Goal: Task Accomplishment & Management: Manage account settings

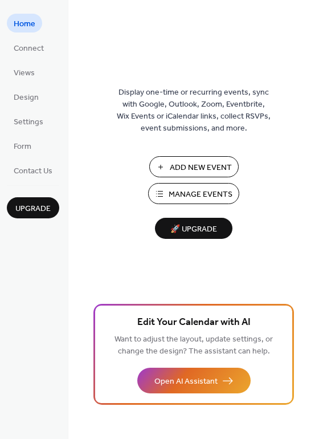
click at [182, 165] on span "Add New Event" at bounding box center [201, 168] width 62 height 12
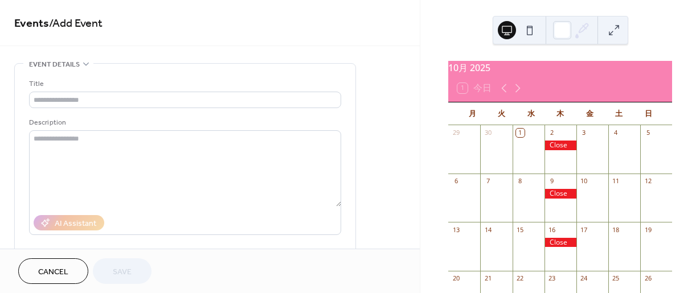
click at [553, 150] on div at bounding box center [561, 146] width 32 height 10
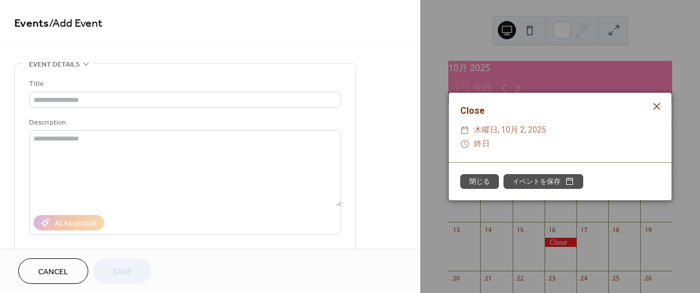
click at [655, 107] on icon at bounding box center [657, 107] width 14 height 14
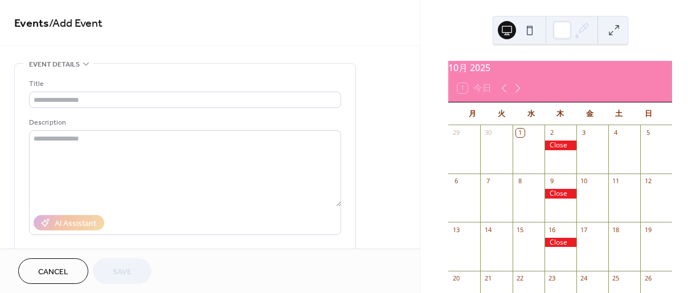
click at [52, 272] on span "Cancel" at bounding box center [53, 273] width 30 height 12
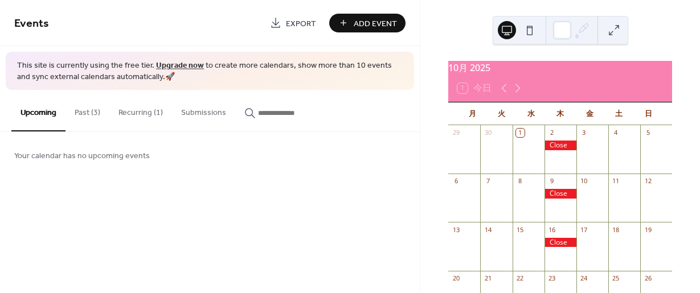
click at [155, 111] on button "Recurring (1)" at bounding box center [140, 110] width 63 height 40
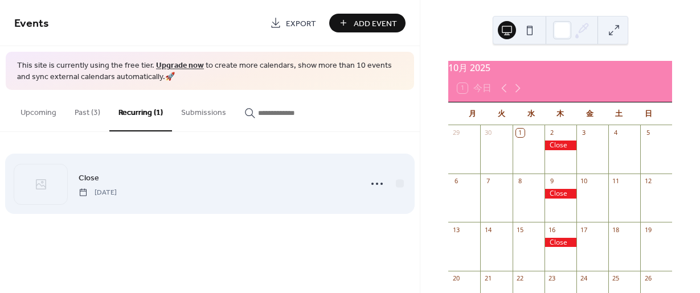
click at [321, 198] on div "Close [DATE]" at bounding box center [209, 184] width 391 height 70
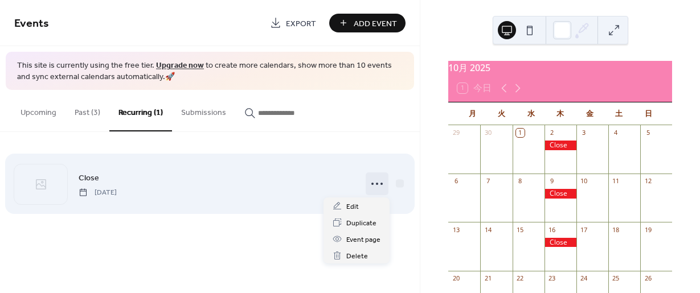
click at [376, 181] on icon at bounding box center [377, 184] width 18 height 18
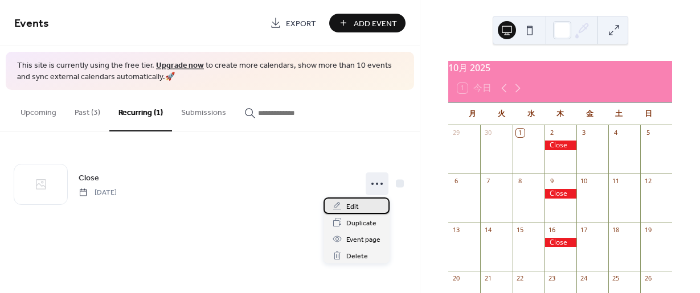
click at [357, 208] on span "Edit" at bounding box center [352, 207] width 13 height 12
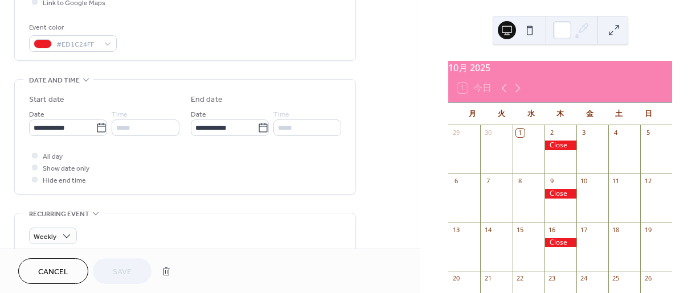
scroll to position [294, 0]
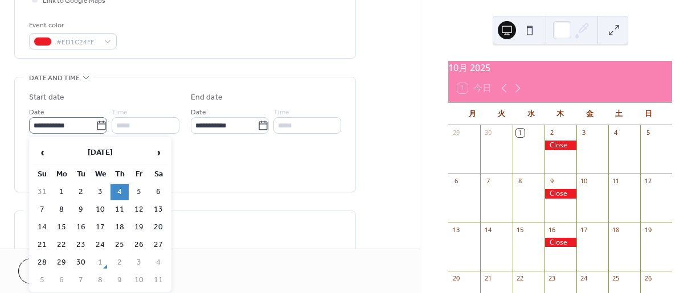
click at [103, 127] on icon at bounding box center [101, 125] width 11 height 11
click at [96, 127] on input "**********" at bounding box center [62, 125] width 67 height 17
click at [120, 210] on td "11" at bounding box center [120, 210] width 18 height 17
type input "**********"
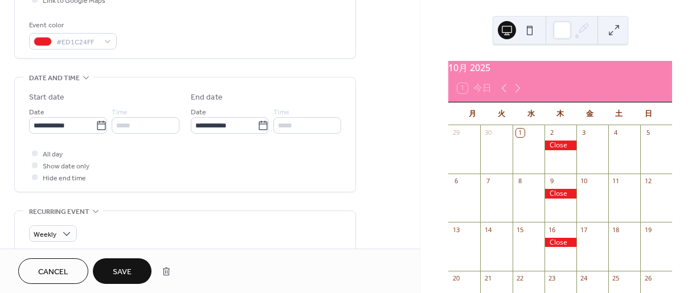
click at [127, 279] on span "Save" at bounding box center [122, 273] width 19 height 12
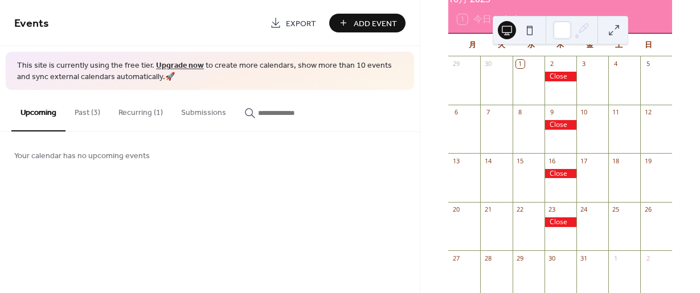
scroll to position [66, 0]
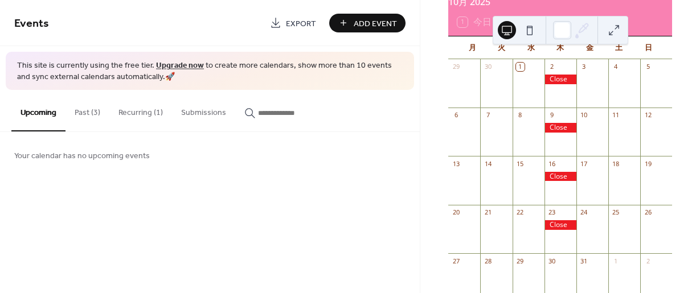
click at [145, 110] on button "Recurring (1)" at bounding box center [140, 110] width 63 height 40
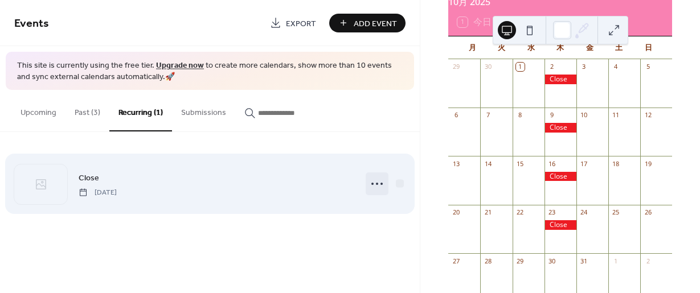
click at [382, 182] on icon at bounding box center [377, 184] width 18 height 18
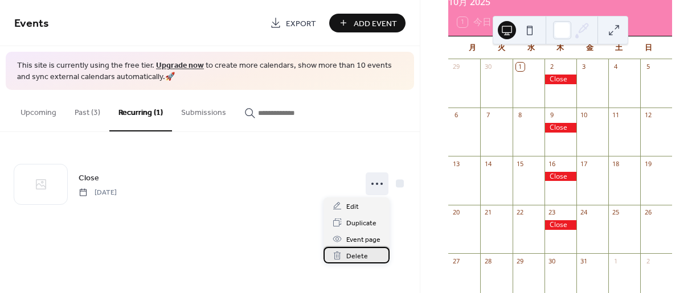
click at [357, 258] on span "Delete" at bounding box center [357, 257] width 22 height 12
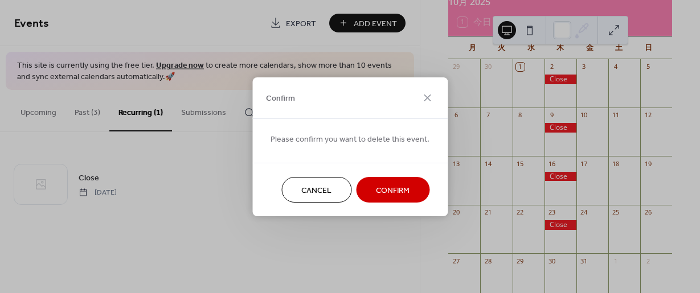
click at [391, 193] on span "Confirm" at bounding box center [393, 191] width 34 height 12
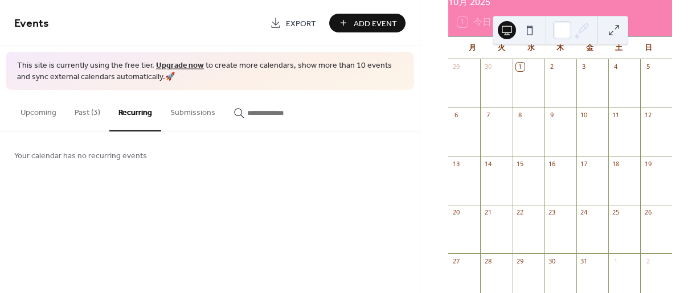
click at [138, 114] on button "Recurring" at bounding box center [135, 111] width 52 height 42
click at [51, 113] on button "Upcoming" at bounding box center [38, 110] width 54 height 40
click at [100, 113] on button "Past (3)" at bounding box center [88, 110] width 44 height 40
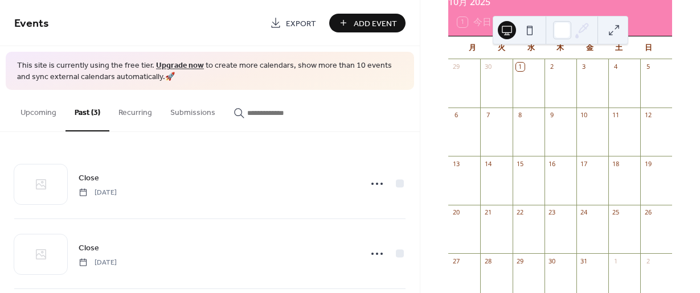
click at [146, 110] on button "Recurring" at bounding box center [135, 110] width 52 height 40
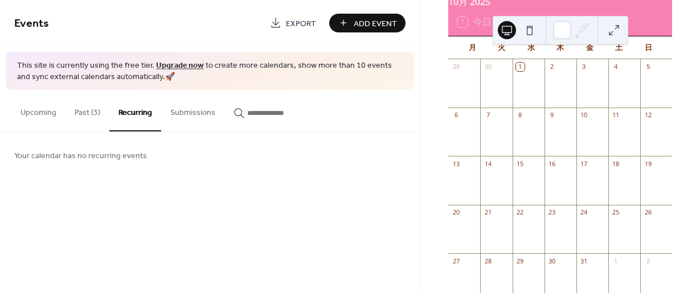
click at [119, 155] on span "Your calendar has no recurring events" at bounding box center [80, 156] width 133 height 12
click at [28, 152] on span "Your calendar has no recurring events" at bounding box center [80, 156] width 133 height 12
click at [34, 116] on button "Upcoming" at bounding box center [38, 110] width 54 height 40
click at [34, 116] on button "Upcoming" at bounding box center [38, 111] width 54 height 42
click at [87, 111] on button "Past (3)" at bounding box center [88, 110] width 44 height 40
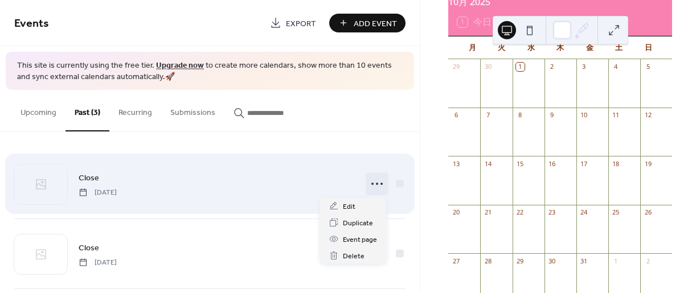
click at [374, 183] on icon at bounding box center [377, 184] width 18 height 18
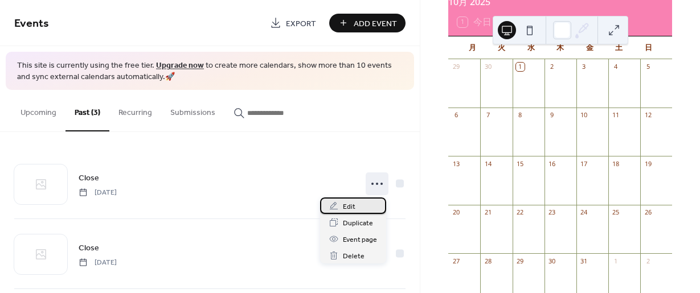
click at [352, 210] on span "Edit" at bounding box center [349, 207] width 13 height 12
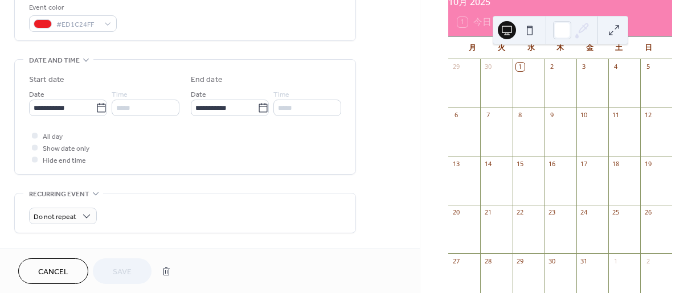
scroll to position [316, 0]
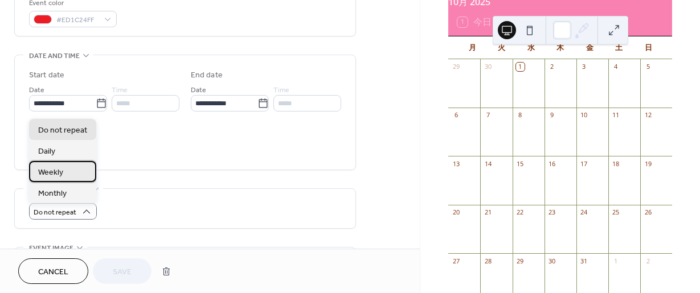
click at [76, 178] on div "Weekly" at bounding box center [62, 171] width 67 height 21
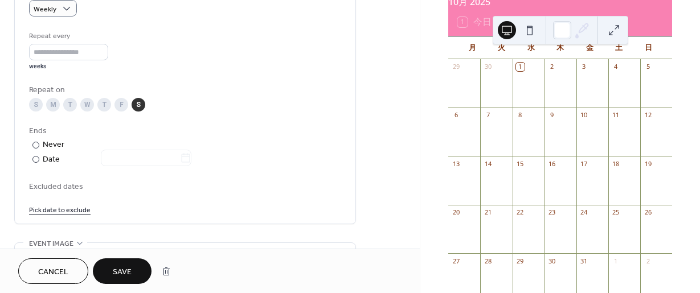
scroll to position [522, 0]
click at [88, 103] on div "W" at bounding box center [87, 103] width 14 height 14
click at [139, 106] on div "S" at bounding box center [139, 103] width 14 height 14
click at [86, 103] on div "W" at bounding box center [87, 103] width 14 height 14
click at [104, 103] on div "T" at bounding box center [104, 103] width 14 height 14
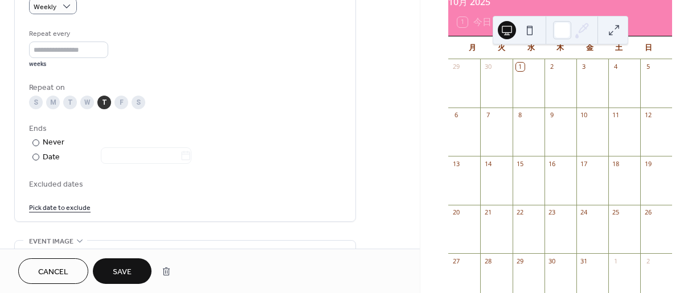
click at [127, 267] on span "Save" at bounding box center [122, 273] width 19 height 12
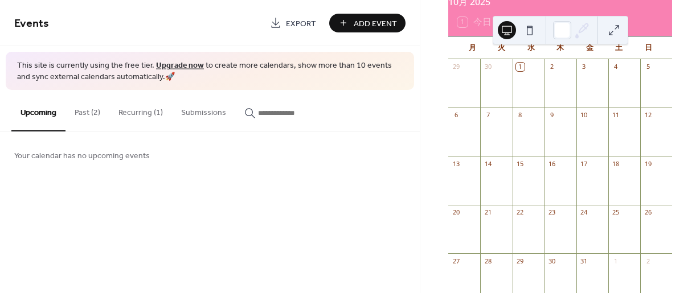
click at [144, 111] on button "Recurring (1)" at bounding box center [140, 110] width 63 height 40
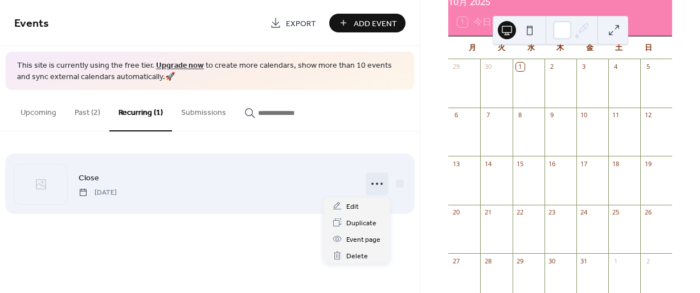
click at [373, 190] on icon at bounding box center [377, 184] width 18 height 18
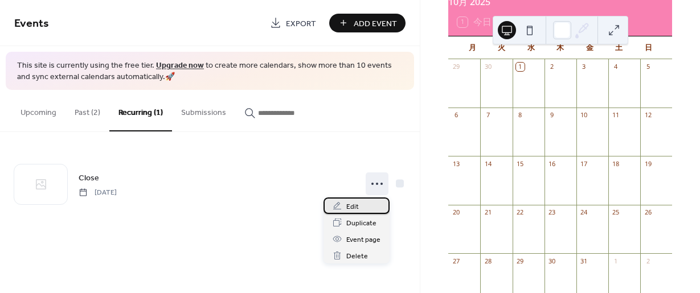
click at [358, 200] on div "Edit" at bounding box center [357, 206] width 66 height 17
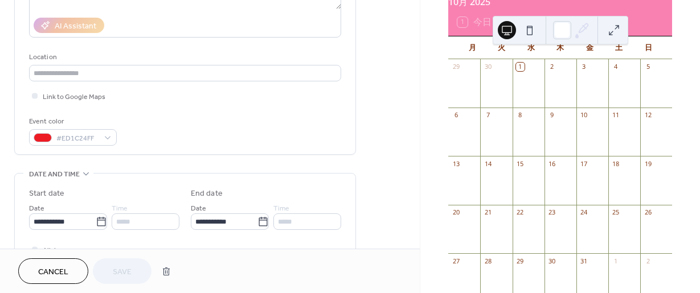
scroll to position [218, 0]
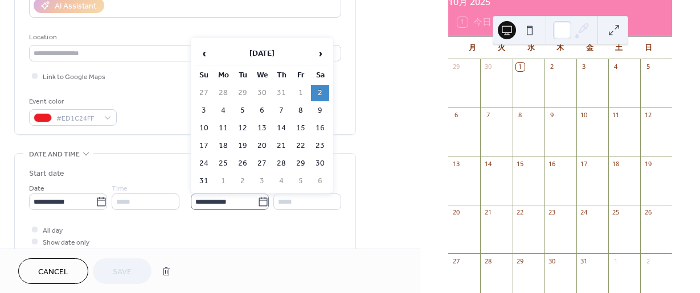
click at [261, 201] on icon at bounding box center [263, 202] width 11 height 11
click at [258, 201] on input "**********" at bounding box center [224, 202] width 67 height 17
click at [320, 57] on span "›" at bounding box center [320, 53] width 17 height 23
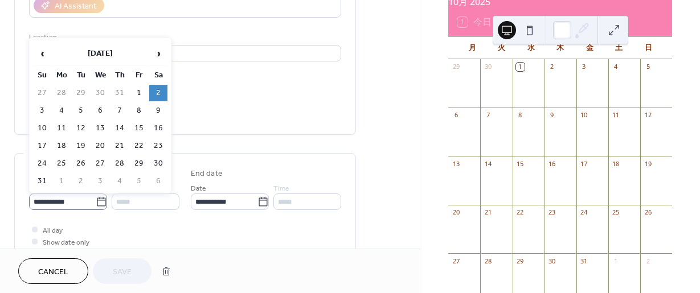
click at [100, 200] on icon at bounding box center [101, 201] width 9 height 9
click at [96, 200] on input "**********" at bounding box center [62, 202] width 67 height 17
click at [160, 50] on span "›" at bounding box center [158, 53] width 17 height 23
click at [116, 95] on td "2" at bounding box center [120, 93] width 18 height 17
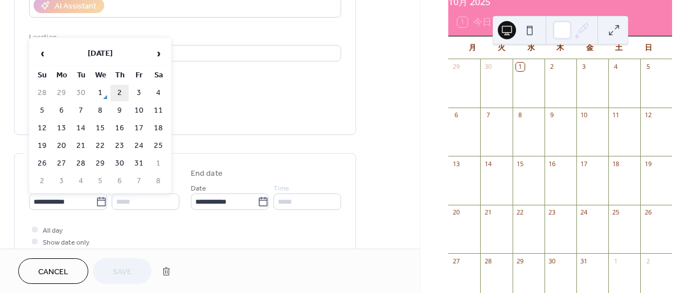
type input "**********"
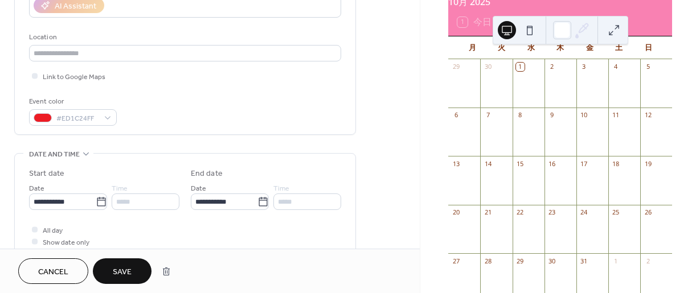
click at [118, 272] on span "Save" at bounding box center [122, 273] width 19 height 12
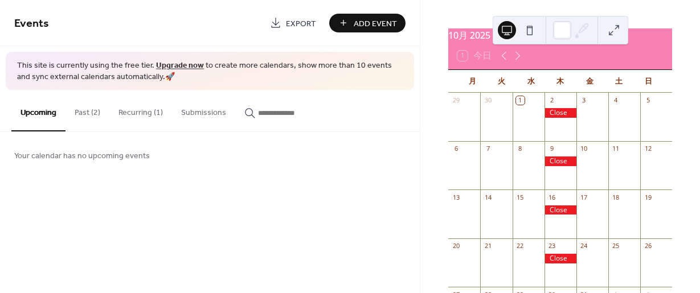
scroll to position [27, 0]
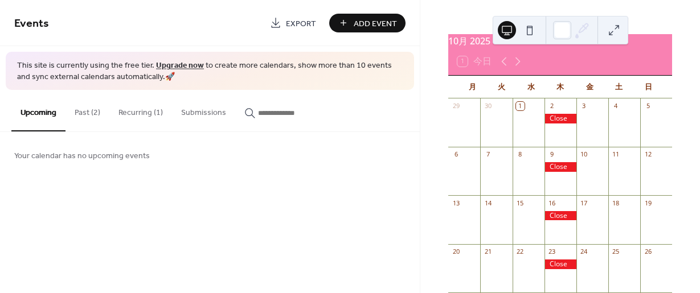
click at [93, 108] on button "Past (2)" at bounding box center [88, 110] width 44 height 40
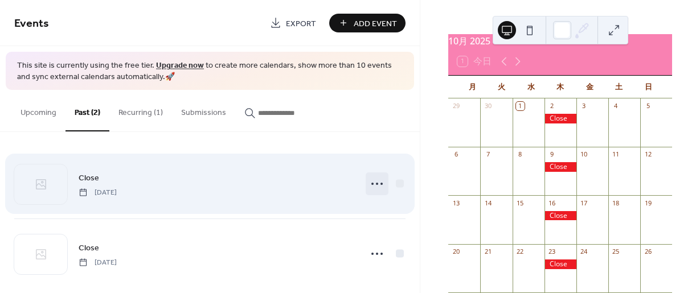
click at [378, 182] on icon at bounding box center [377, 184] width 18 height 18
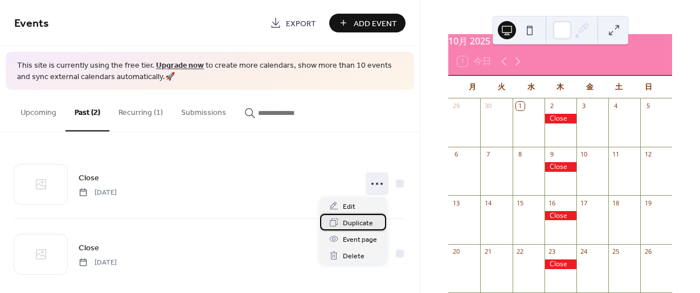
click at [358, 219] on span "Duplicate" at bounding box center [358, 224] width 30 height 12
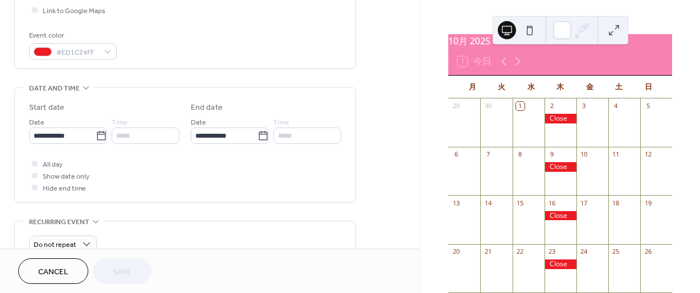
scroll to position [291, 0]
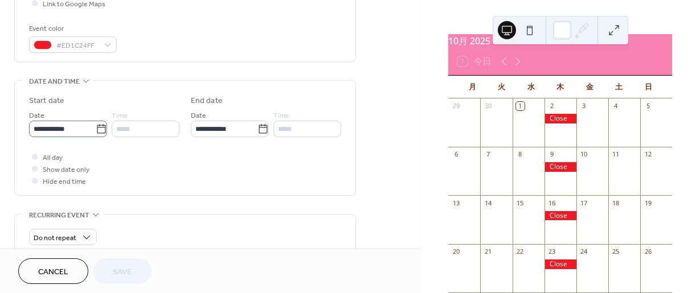
click at [103, 127] on icon at bounding box center [101, 129] width 11 height 11
click at [96, 127] on input "**********" at bounding box center [62, 129] width 67 height 17
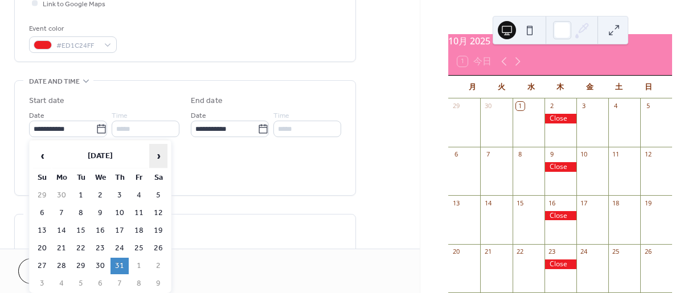
click at [158, 154] on span "›" at bounding box center [158, 156] width 17 height 23
click at [158, 195] on td "4" at bounding box center [158, 195] width 18 height 17
type input "**********"
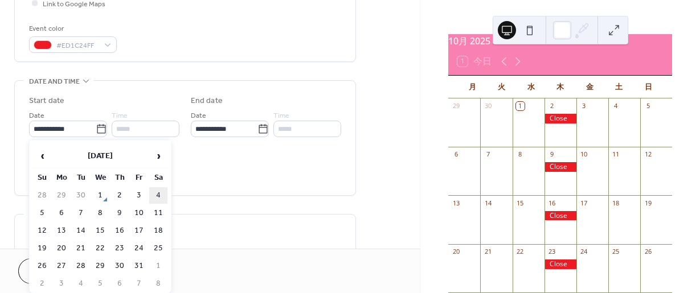
type input "**********"
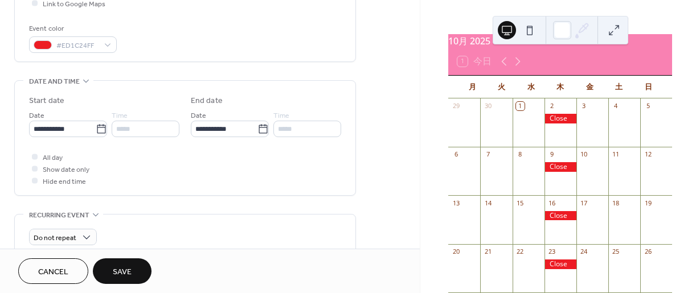
click at [128, 267] on span "Save" at bounding box center [122, 273] width 19 height 12
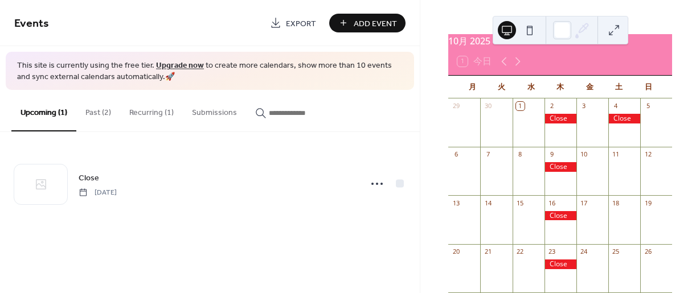
click at [100, 111] on button "Past (2)" at bounding box center [98, 110] width 44 height 40
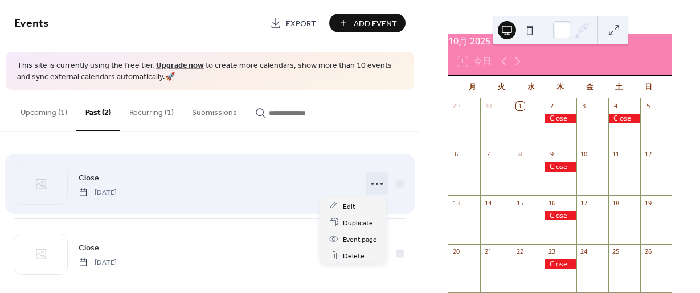
click at [373, 187] on icon at bounding box center [377, 184] width 18 height 18
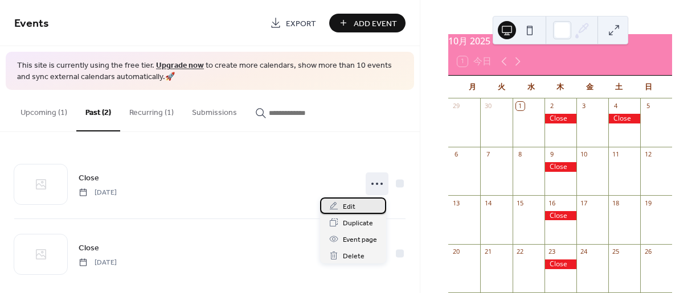
click at [352, 205] on span "Edit" at bounding box center [349, 207] width 13 height 12
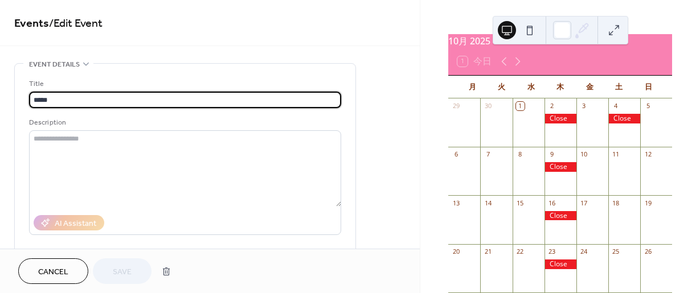
scroll to position [218, 0]
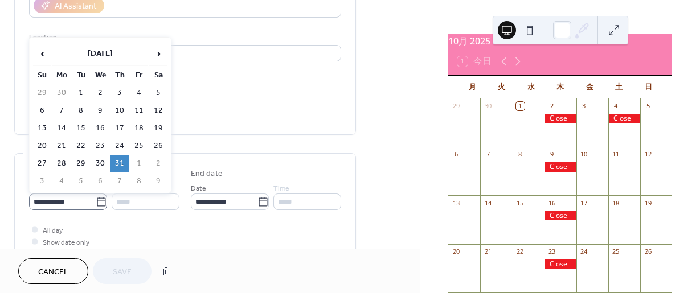
click at [97, 200] on icon at bounding box center [101, 201] width 9 height 9
click at [96, 200] on input "**********" at bounding box center [62, 202] width 67 height 17
click at [154, 50] on span "›" at bounding box center [158, 53] width 17 height 23
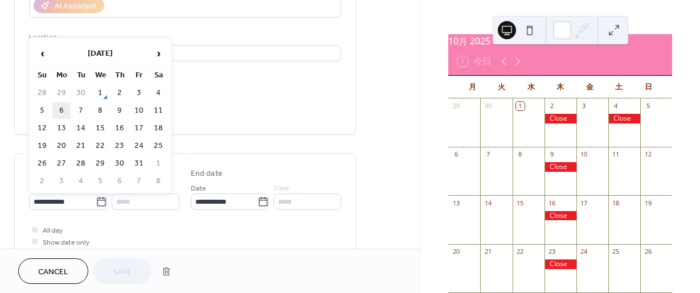
click at [59, 114] on td "6" at bounding box center [61, 111] width 18 height 17
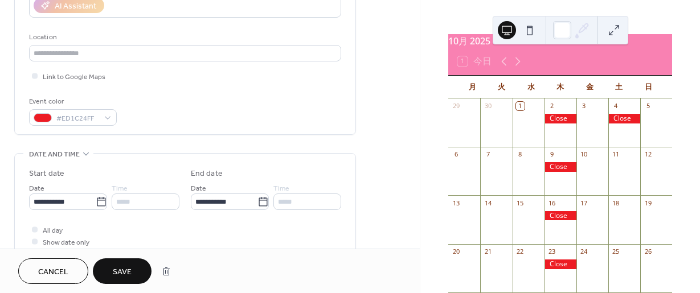
type input "**********"
click at [117, 267] on span "Save" at bounding box center [122, 273] width 19 height 12
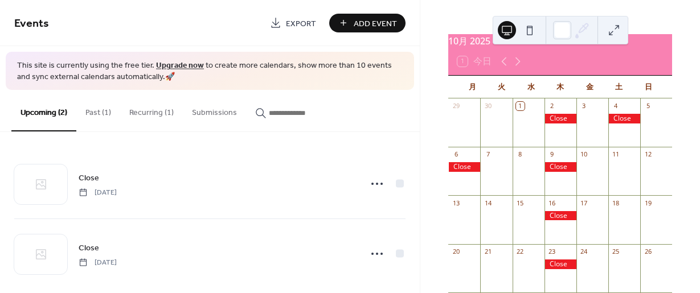
click at [386, 18] on span "Add Event" at bounding box center [375, 24] width 43 height 12
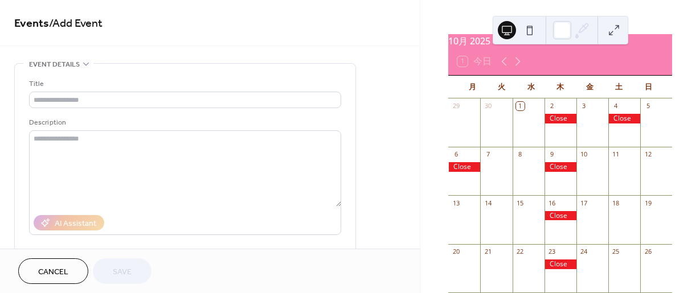
click at [70, 270] on button "Cancel" at bounding box center [53, 272] width 70 height 26
